Goal: Task Accomplishment & Management: Use online tool/utility

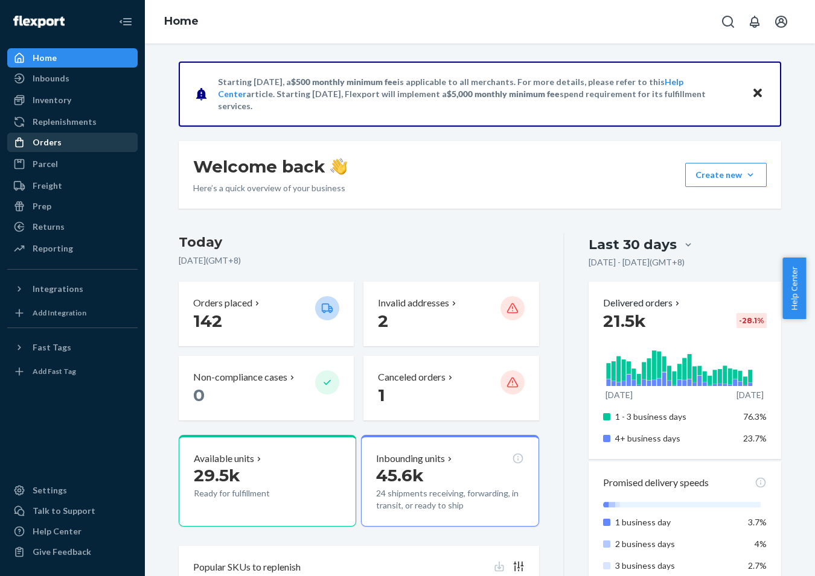
click at [68, 136] on div "Orders" at bounding box center [72, 142] width 128 height 17
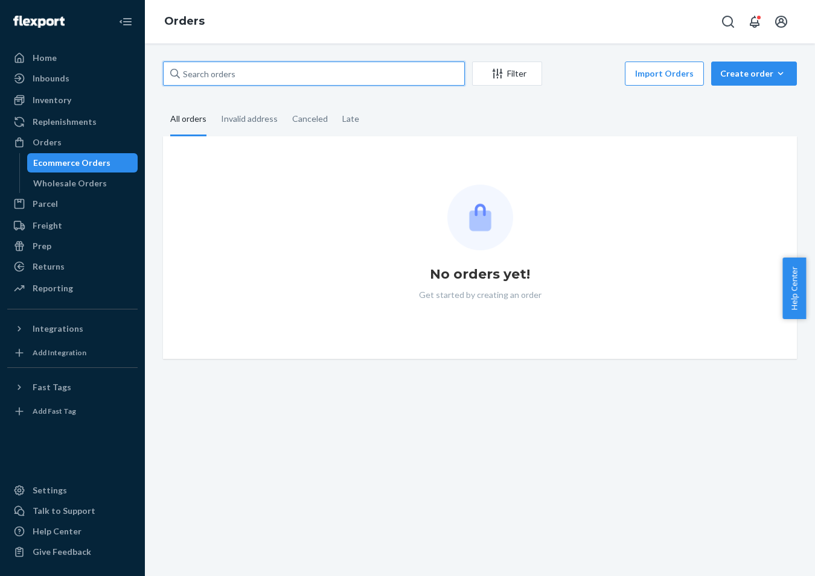
click at [382, 72] on input "text" at bounding box center [314, 74] width 302 height 24
paste input "PD2266405"
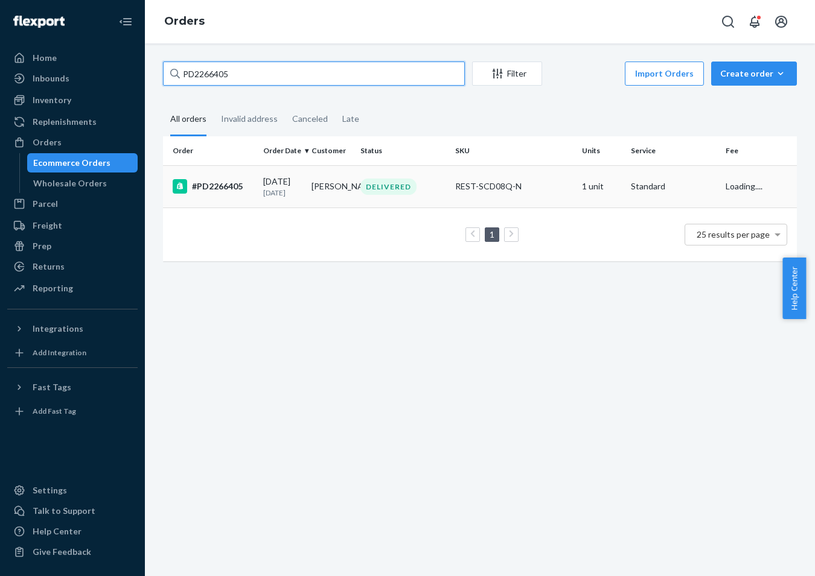
type input "PD2266405"
click at [297, 204] on td "07/28/2025 23 days ago" at bounding box center [282, 186] width 49 height 42
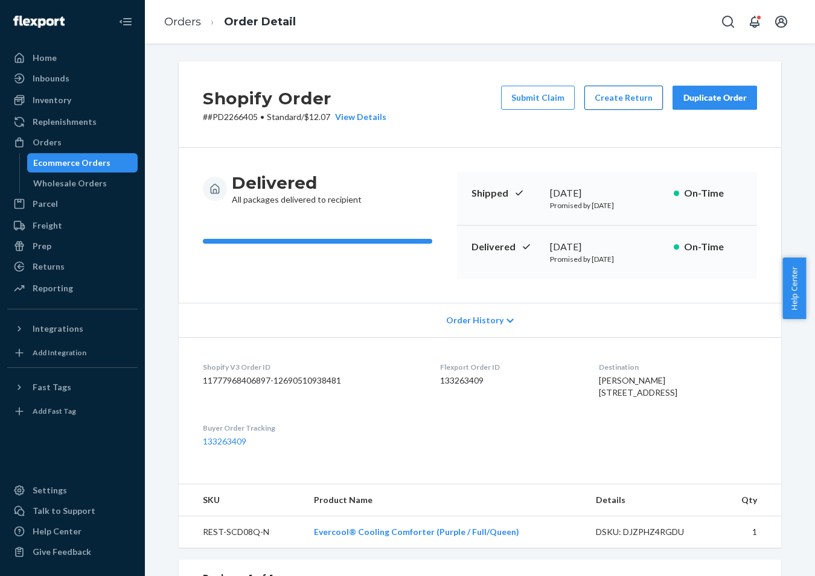
click at [619, 95] on button "Create Return" at bounding box center [623, 98] width 78 height 24
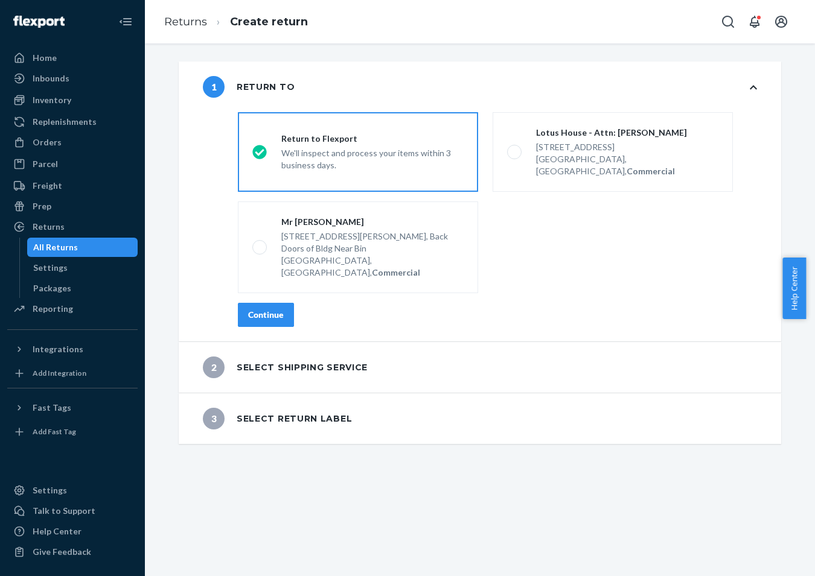
click at [282, 303] on button "Continue" at bounding box center [266, 315] width 56 height 24
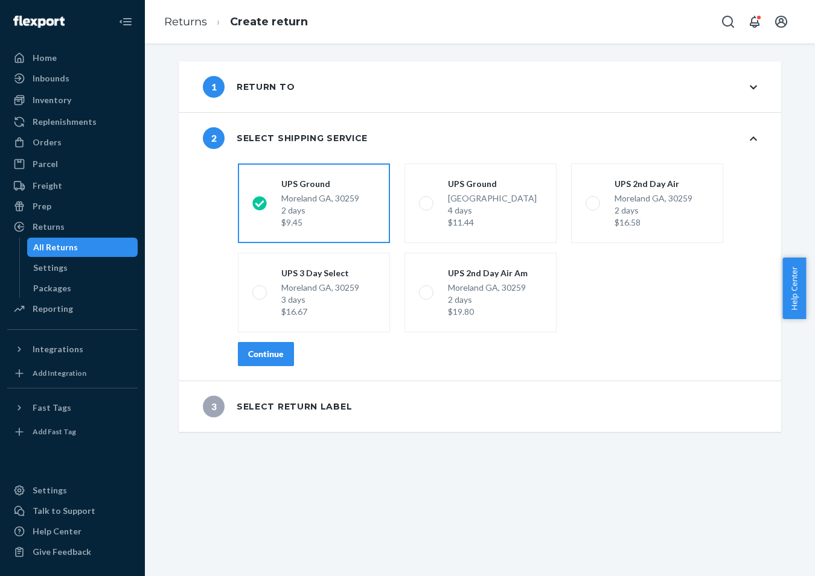
click at [280, 366] on div "shippingRatesRadioGroup UPS Ground Moreland GA, 30259 2 days $9.45 UPS Ground H…" at bounding box center [497, 270] width 567 height 222
click at [271, 358] on div "Continue" at bounding box center [266, 354] width 36 height 12
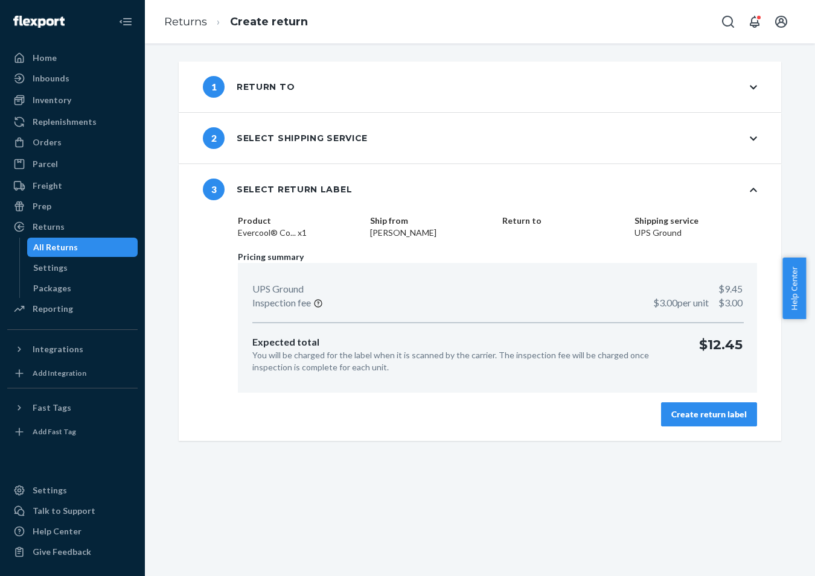
click at [715, 406] on button "Create return label" at bounding box center [709, 415] width 96 height 24
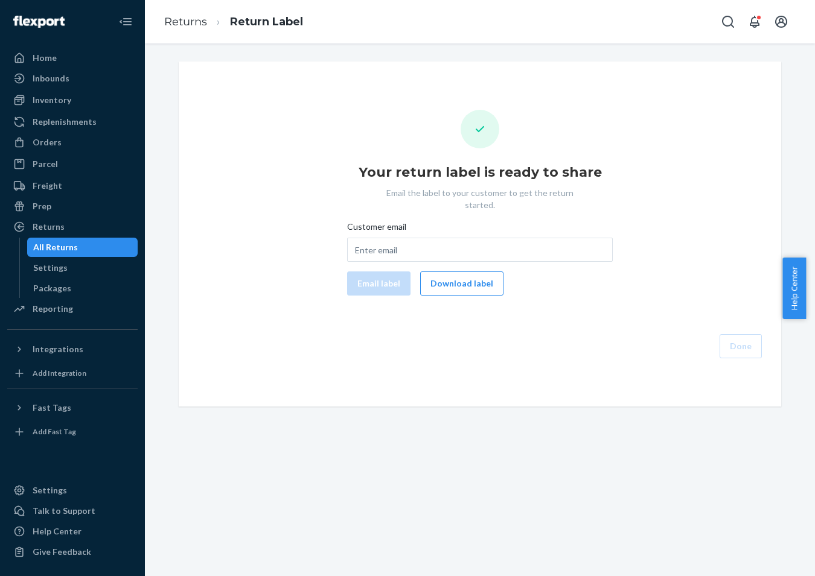
drag, startPoint x: 476, startPoint y: 273, endPoint x: 724, endPoint y: 400, distance: 278.6
click at [475, 273] on button "Download label" at bounding box center [461, 284] width 83 height 24
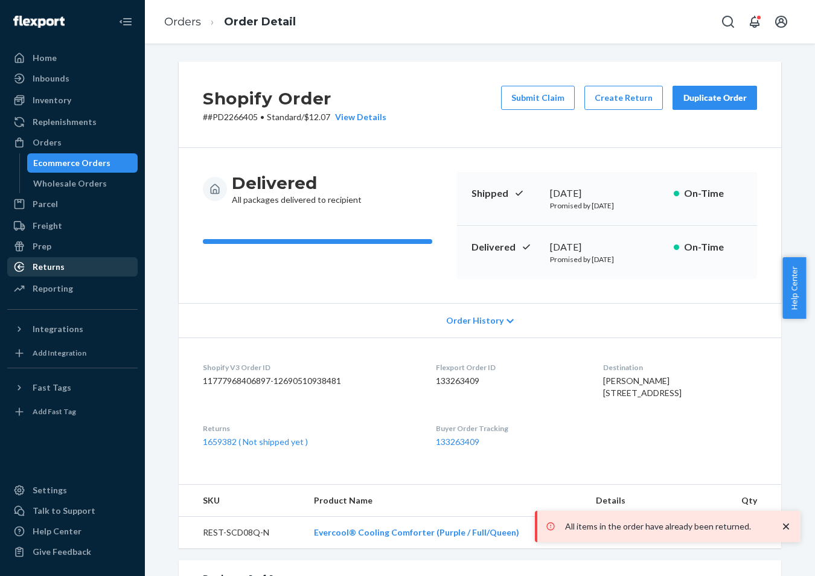
click at [89, 273] on div "Returns" at bounding box center [72, 266] width 128 height 17
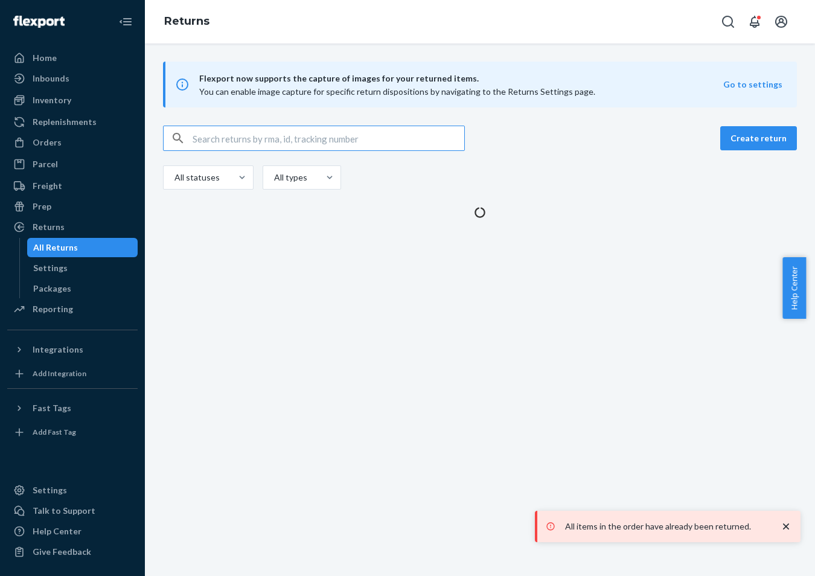
click at [298, 144] on input "text" at bounding box center [329, 138] width 272 height 24
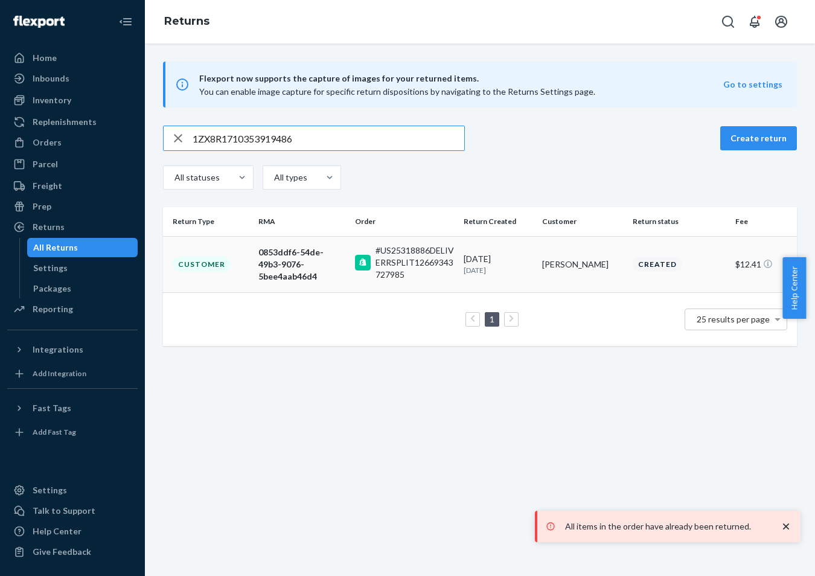
type input "1ZX8R1710353919486"
click at [256, 249] on td "0853ddf6-54de-49b3-9076-5bee4aab46d4" at bounding box center [301, 264] width 97 height 56
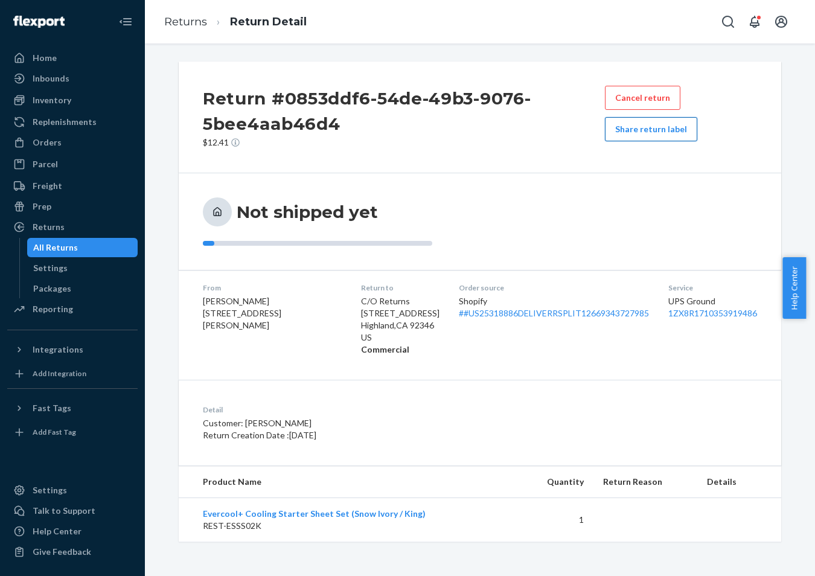
click at [643, 135] on button "Share return label" at bounding box center [651, 129] width 92 height 24
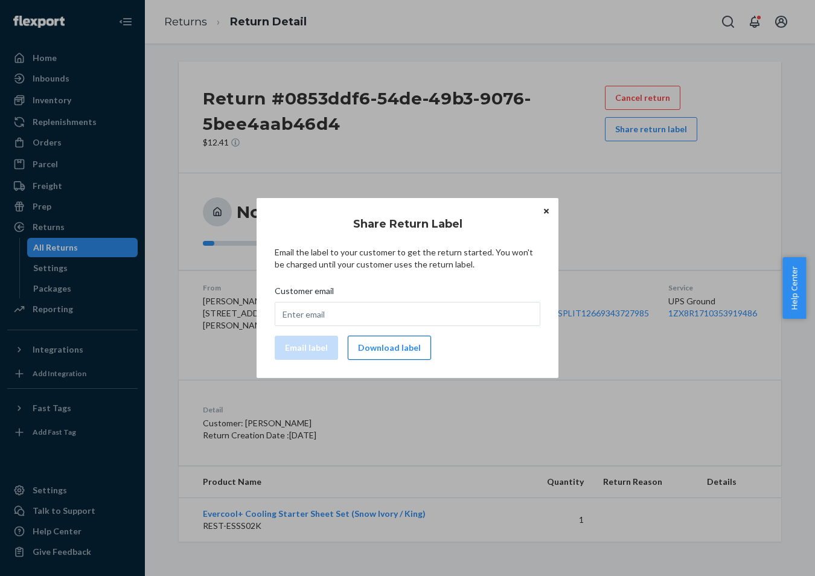
click at [410, 345] on button "Download label" at bounding box center [389, 348] width 83 height 24
